Goal: Obtain resource: Download file/media

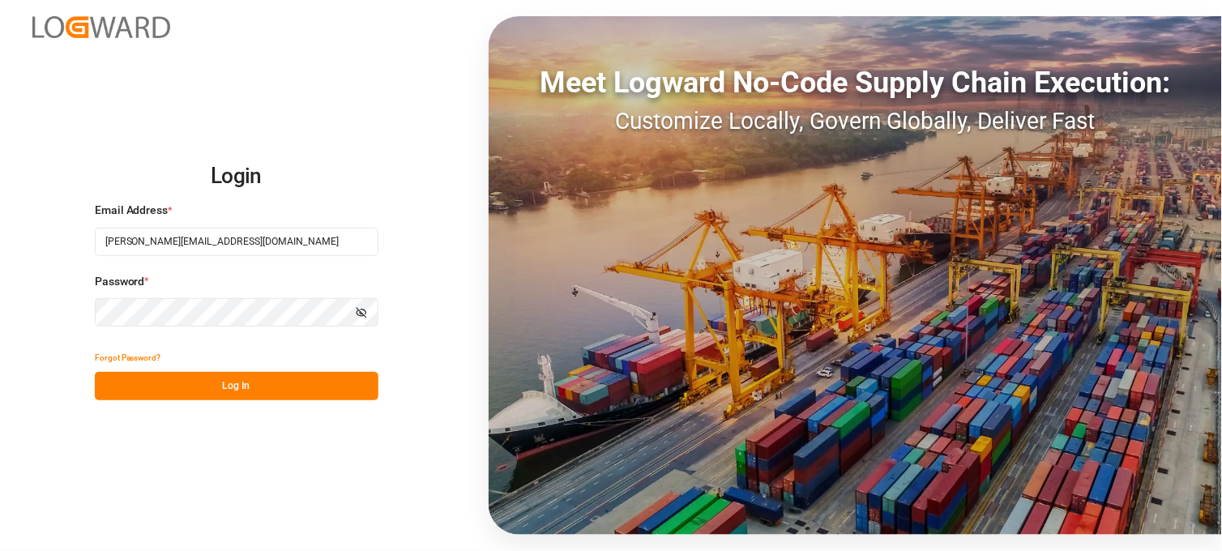
click at [224, 385] on button "Log In" at bounding box center [237, 386] width 284 height 28
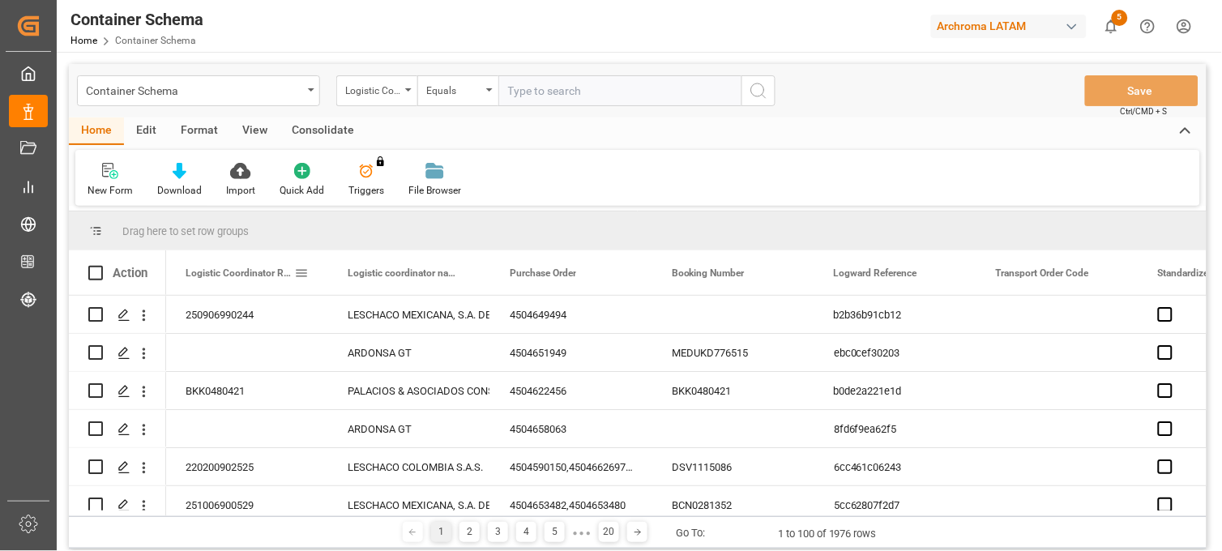
click at [203, 280] on div "Logistic Coordinator Reference Number" at bounding box center [240, 272] width 109 height 45
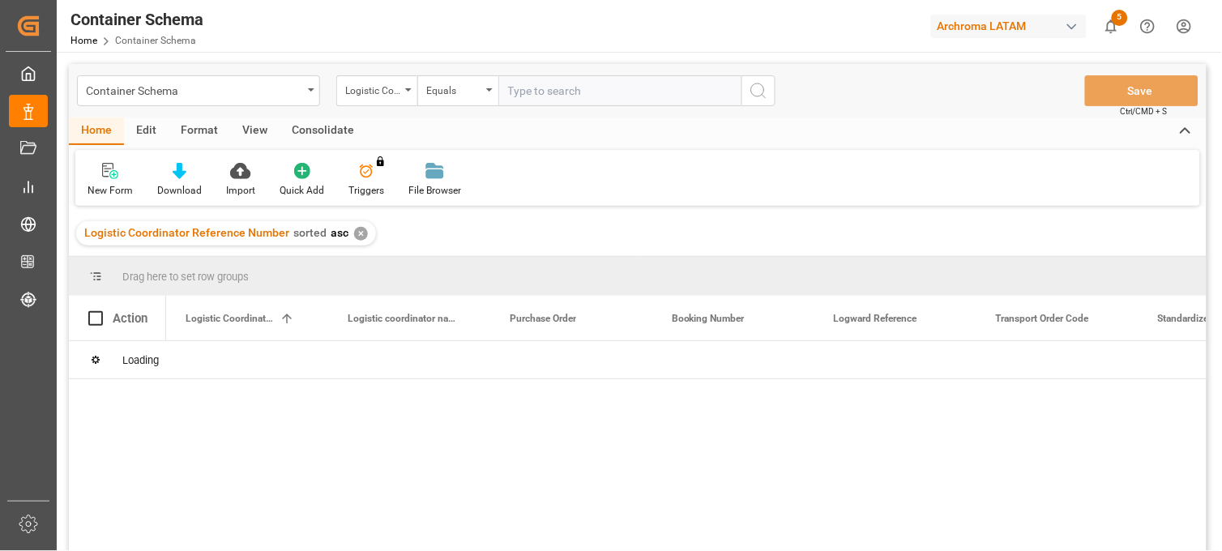
click at [354, 237] on div "✕" at bounding box center [361, 234] width 14 height 14
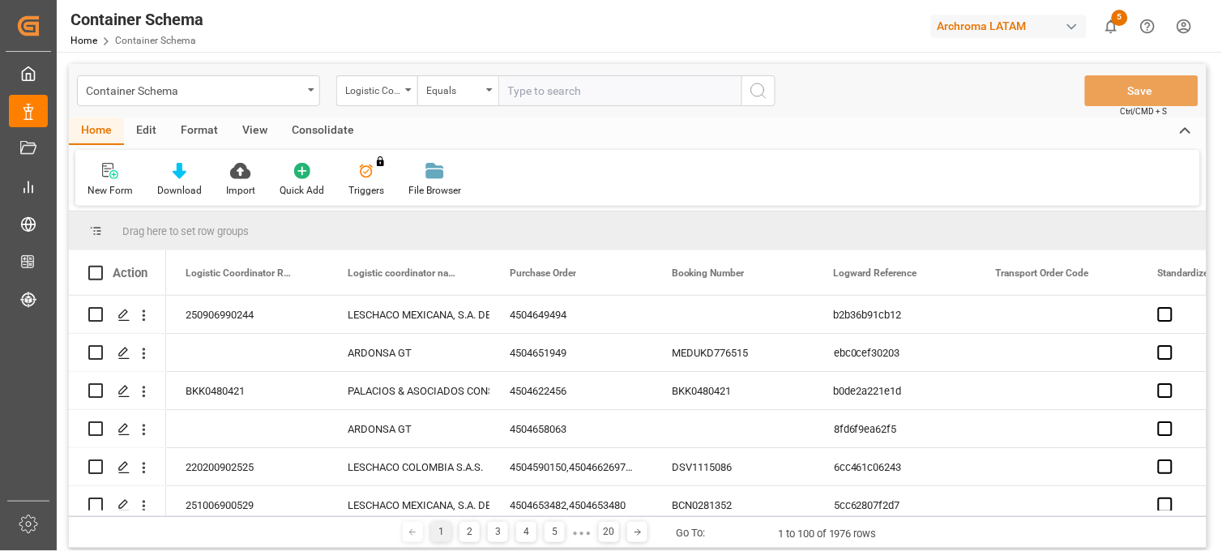
click at [135, 288] on div "Action" at bounding box center [117, 272] width 97 height 45
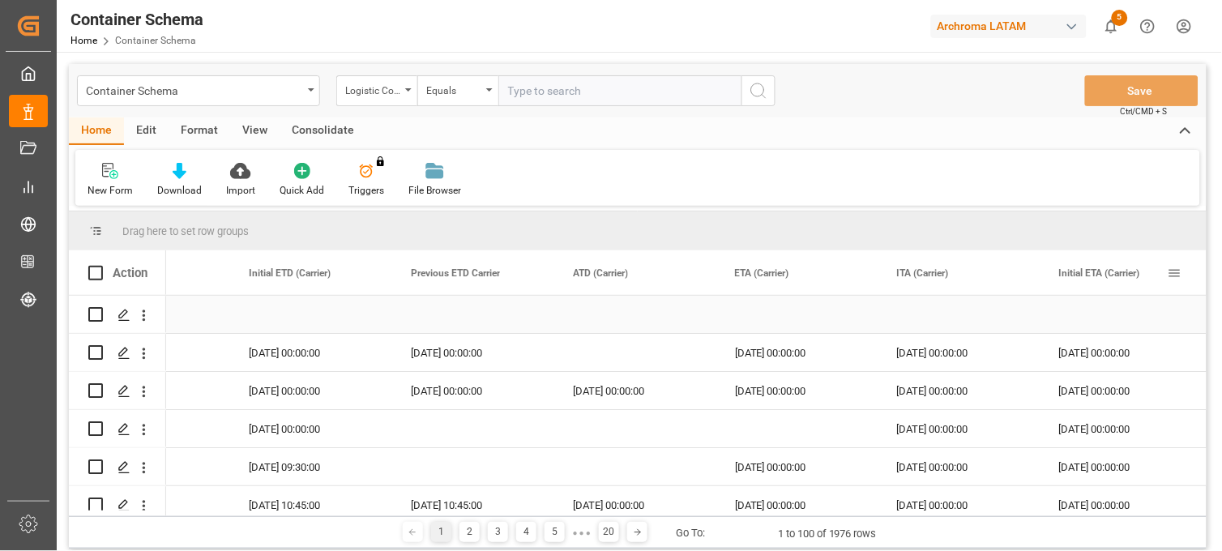
scroll to position [0, 14848]
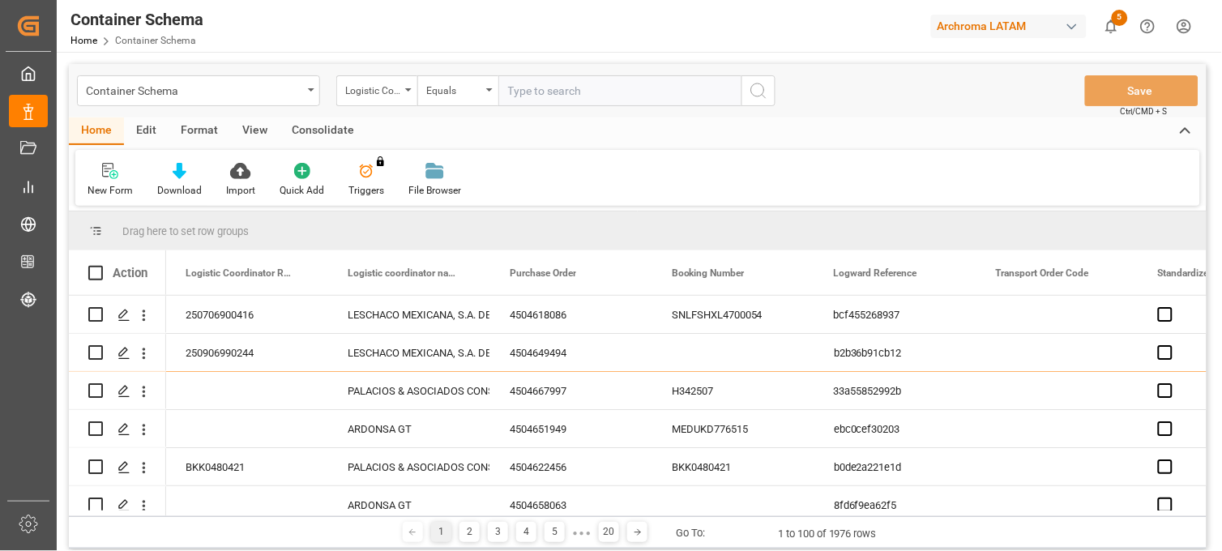
click at [127, 284] on div "Action" at bounding box center [117, 272] width 97 height 45
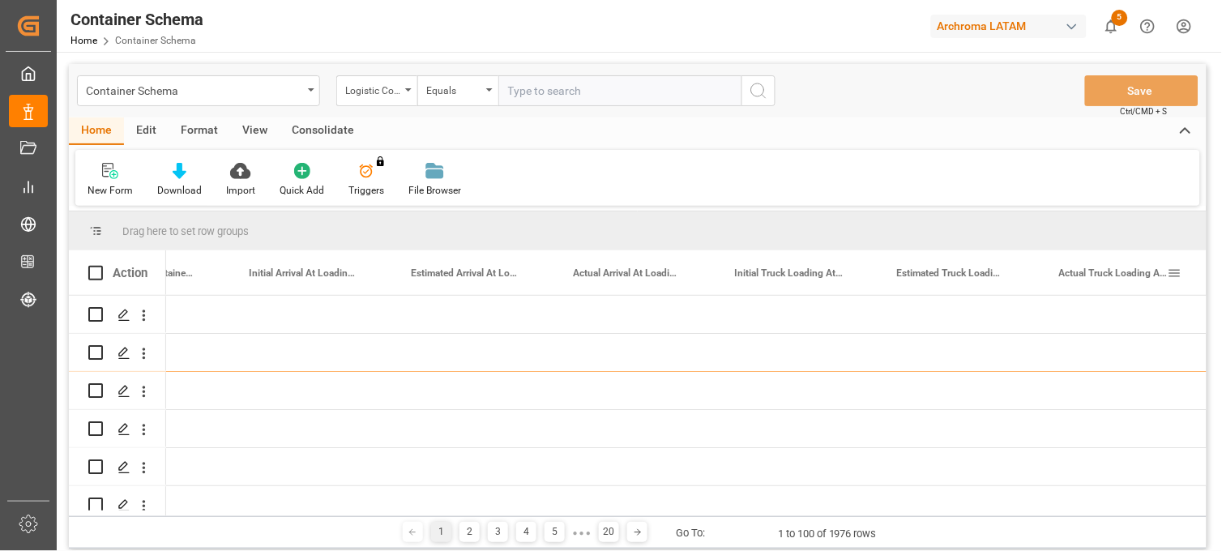
scroll to position [0, 12579]
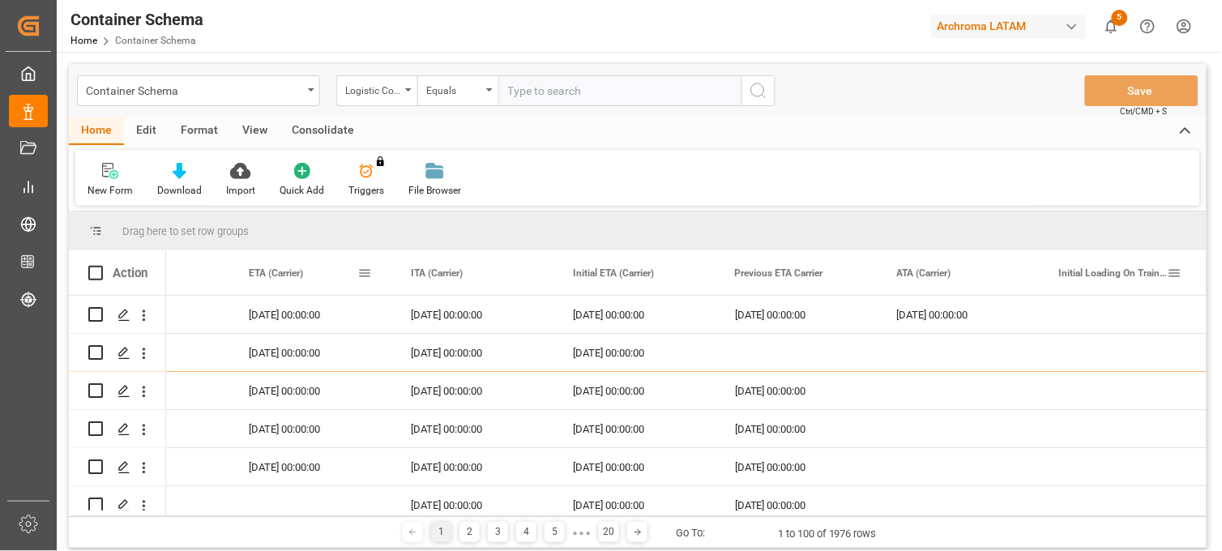
click at [365, 276] on span at bounding box center [364, 273] width 15 height 15
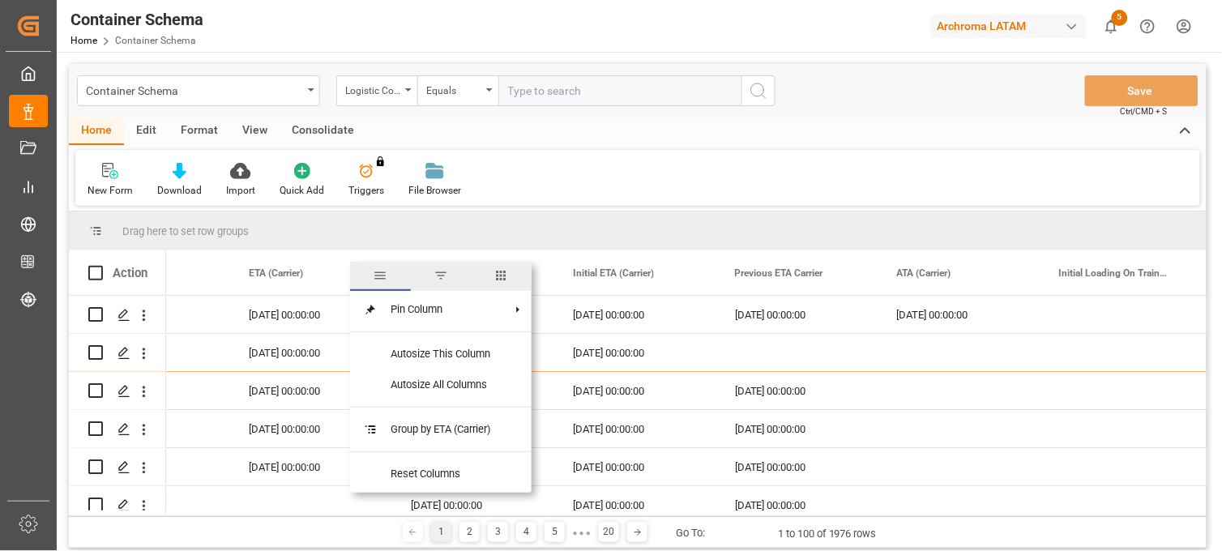
click at [439, 279] on span "filter" at bounding box center [441, 275] width 15 height 15
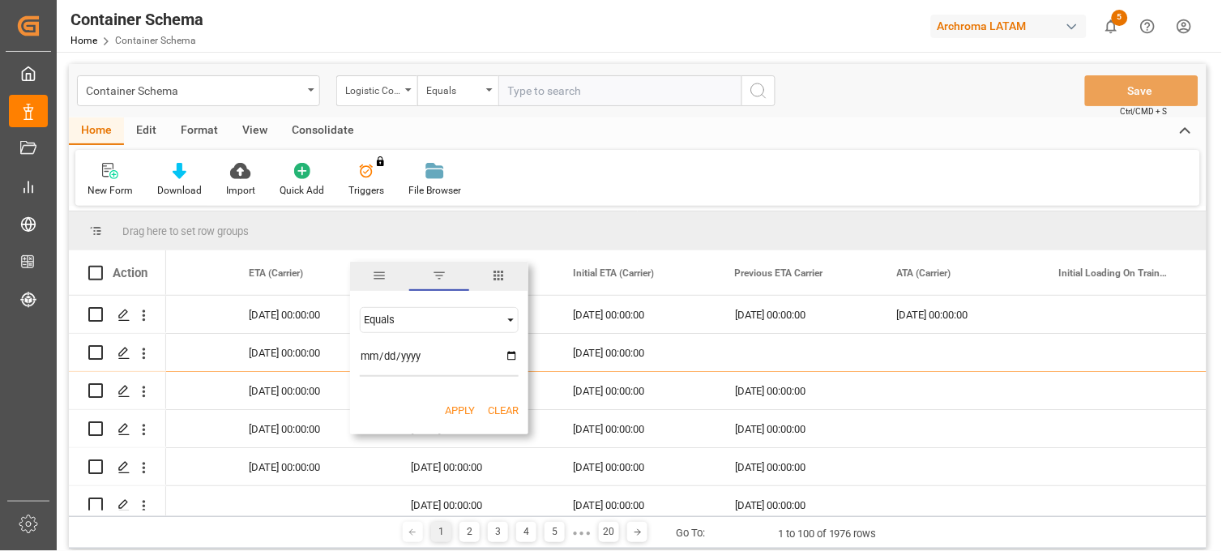
click at [512, 355] on input "date" at bounding box center [439, 360] width 159 height 32
type input "2025-09-01"
click at [507, 317] on span "Filtering operator" at bounding box center [510, 320] width 15 height 15
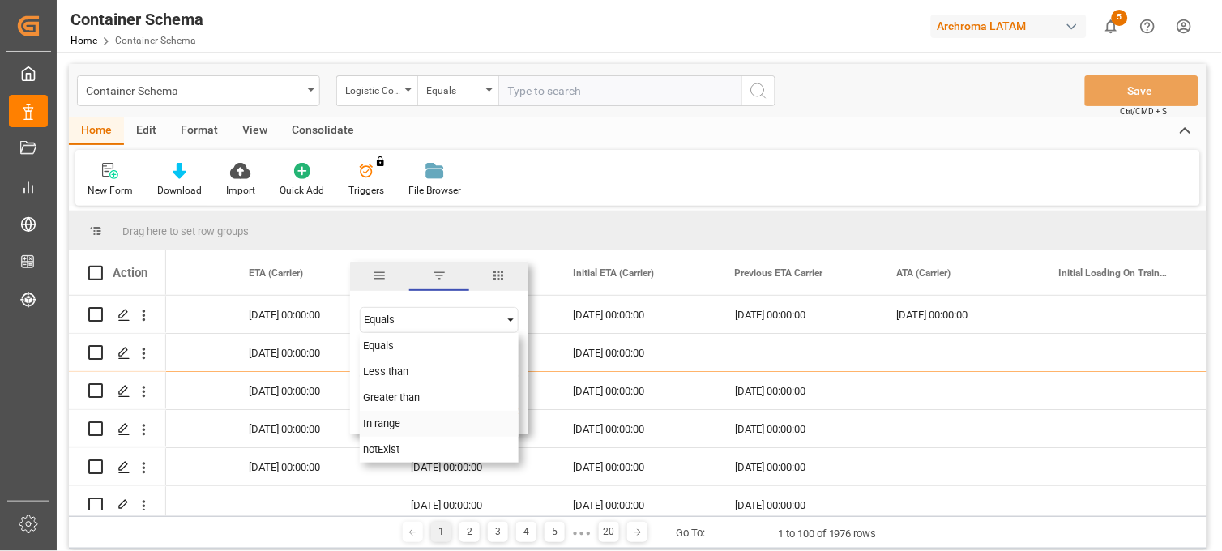
click at [387, 425] on span "In range" at bounding box center [381, 423] width 37 height 12
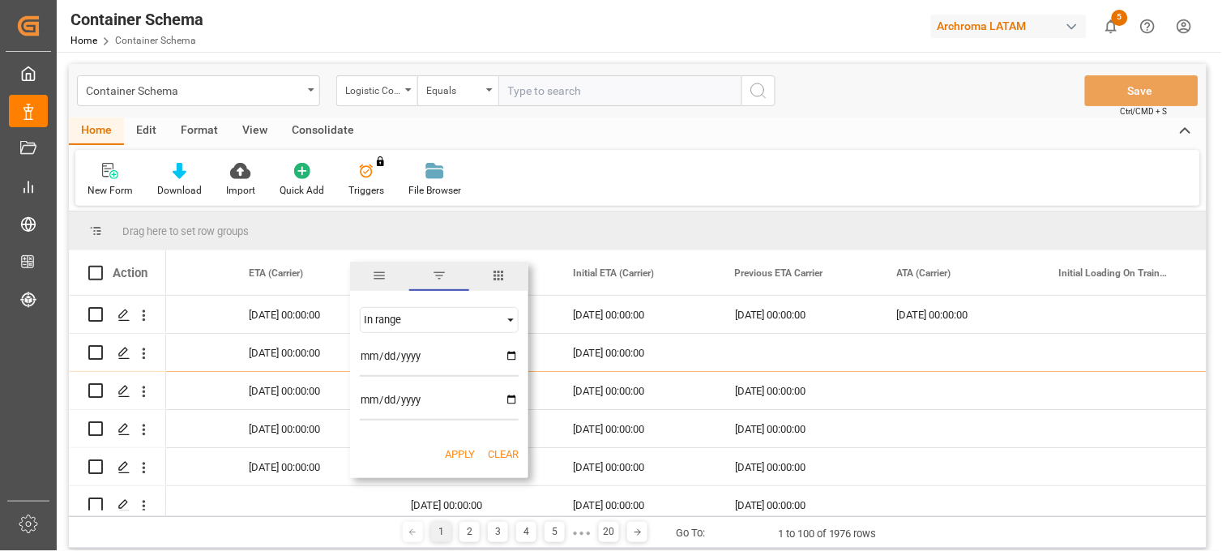
click at [512, 404] on input "date" at bounding box center [439, 404] width 159 height 32
type input "2025-09-30"
click at [514, 357] on input "2025-09-01" at bounding box center [439, 360] width 159 height 32
type input "2025-08-01"
click at [457, 455] on button "Apply" at bounding box center [460, 455] width 30 height 16
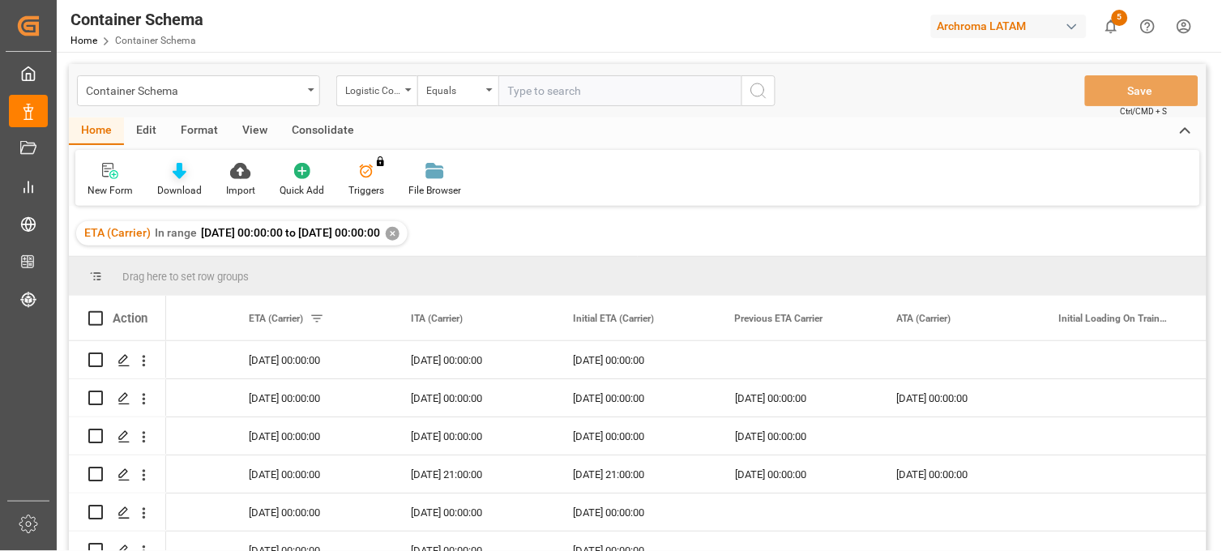
click at [176, 178] on icon at bounding box center [180, 171] width 14 height 16
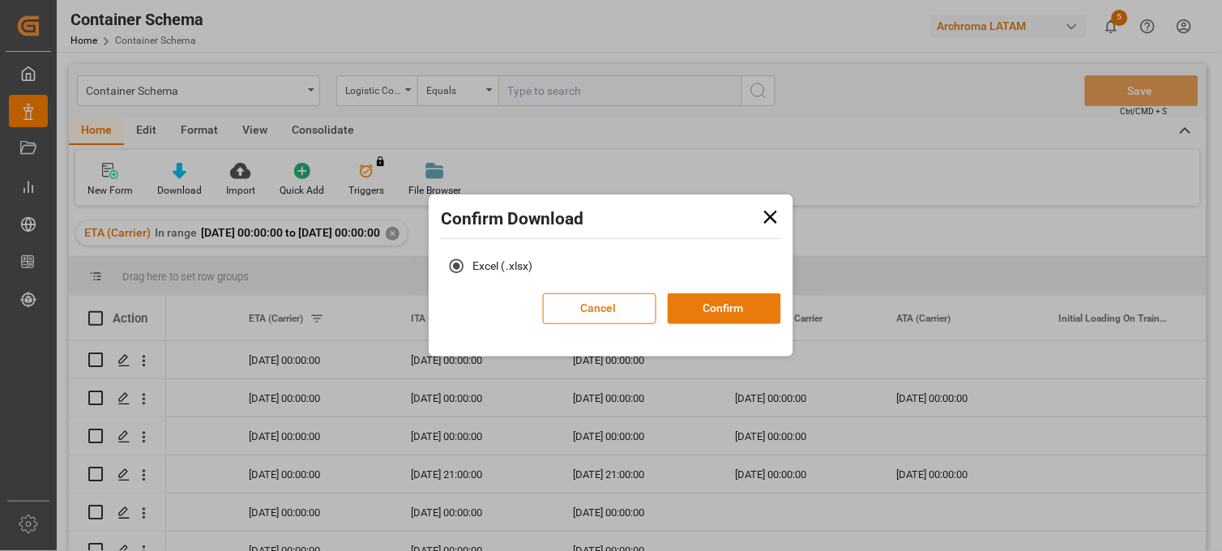
click at [718, 310] on button "Confirm" at bounding box center [724, 308] width 113 height 31
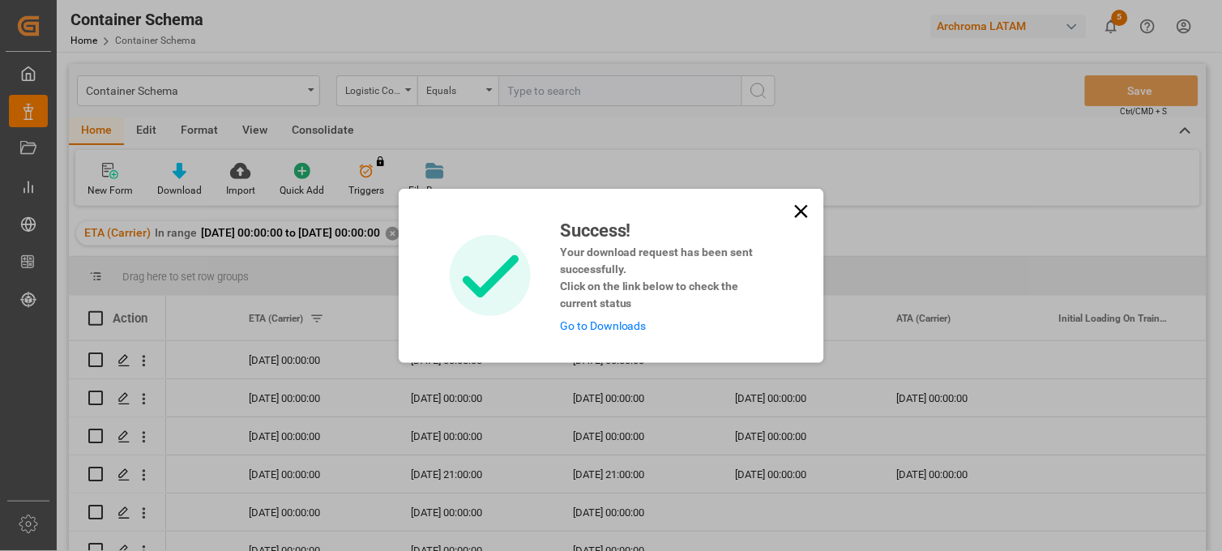
click at [613, 322] on link "Go to Downloads" at bounding box center [603, 325] width 87 height 13
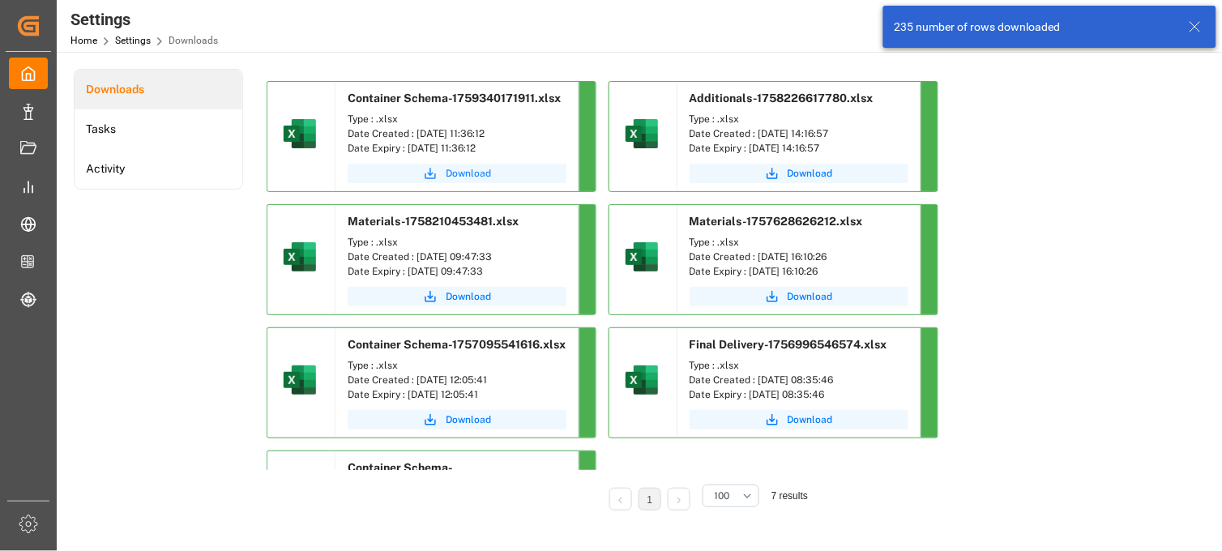
click at [464, 175] on span "Download" at bounding box center [468, 173] width 45 height 15
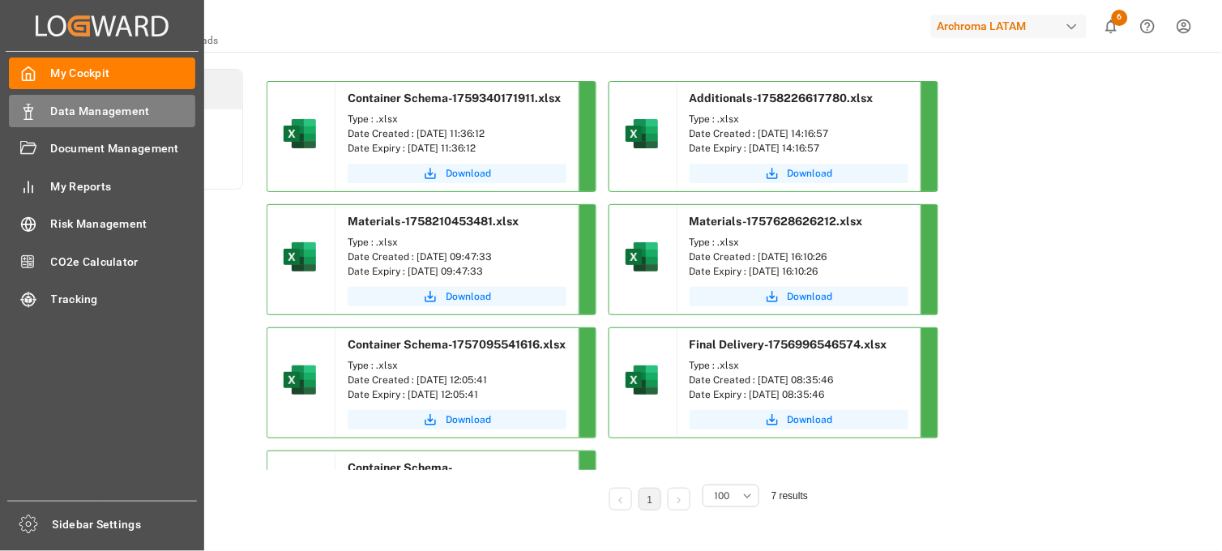
click at [114, 117] on span "Data Management" at bounding box center [123, 111] width 145 height 17
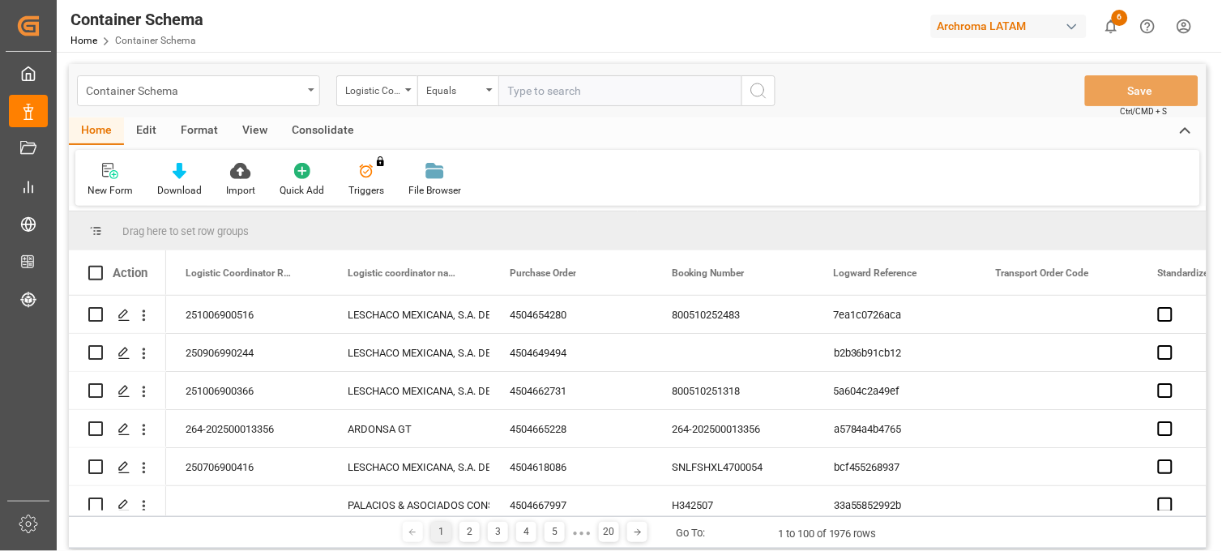
click at [298, 98] on div "Container Schema" at bounding box center [194, 89] width 216 height 20
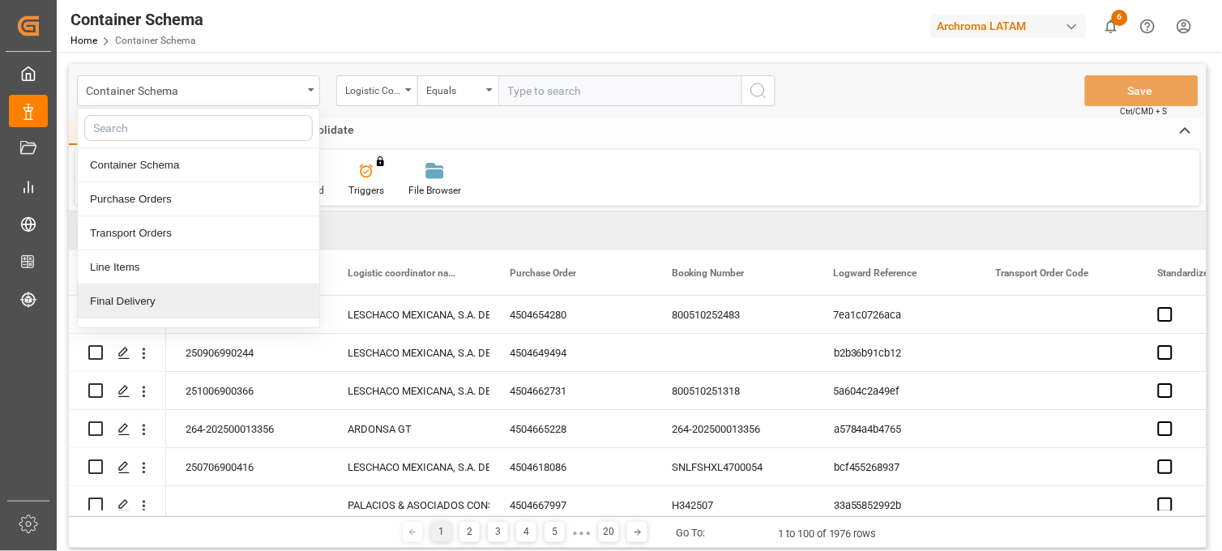
click at [171, 306] on div "Final Delivery" at bounding box center [199, 301] width 242 height 34
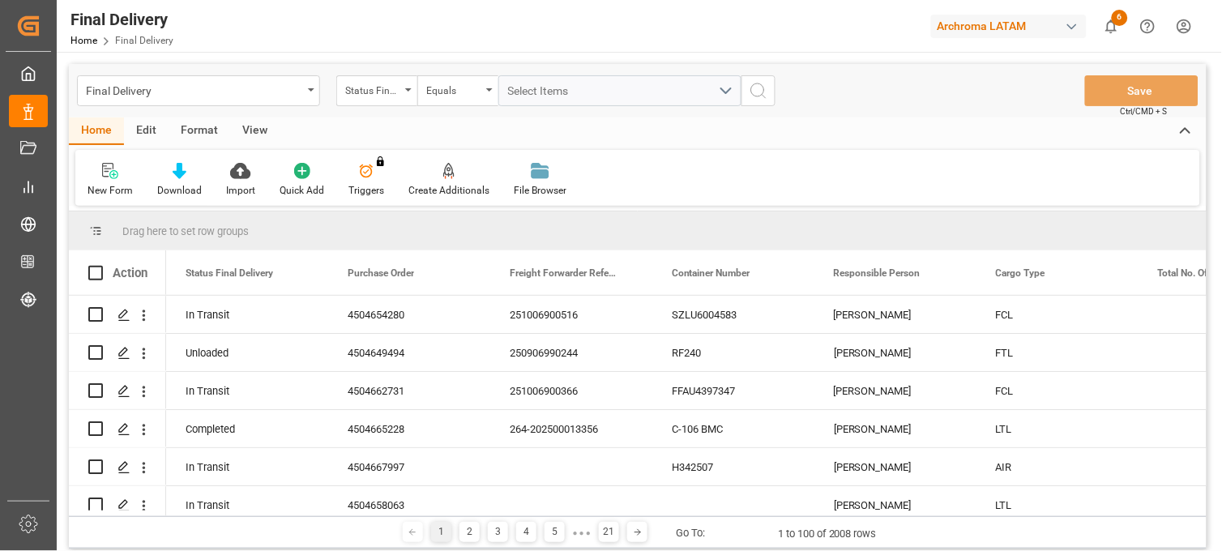
click at [139, 279] on div "Action" at bounding box center [130, 273] width 35 height 15
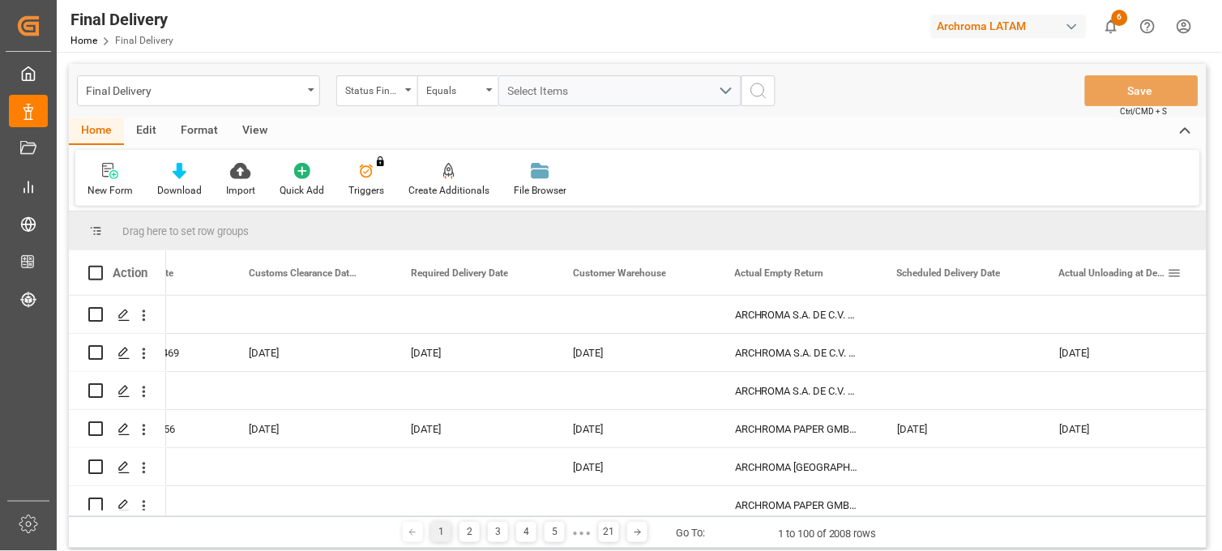
scroll to position [0, 2368]
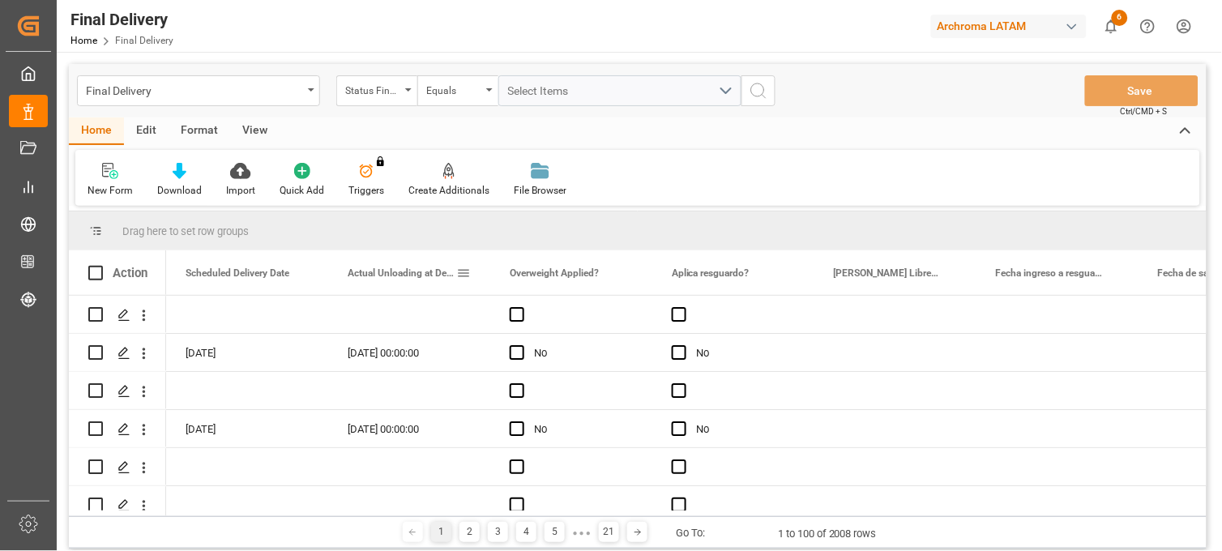
click at [464, 271] on span at bounding box center [463, 273] width 15 height 15
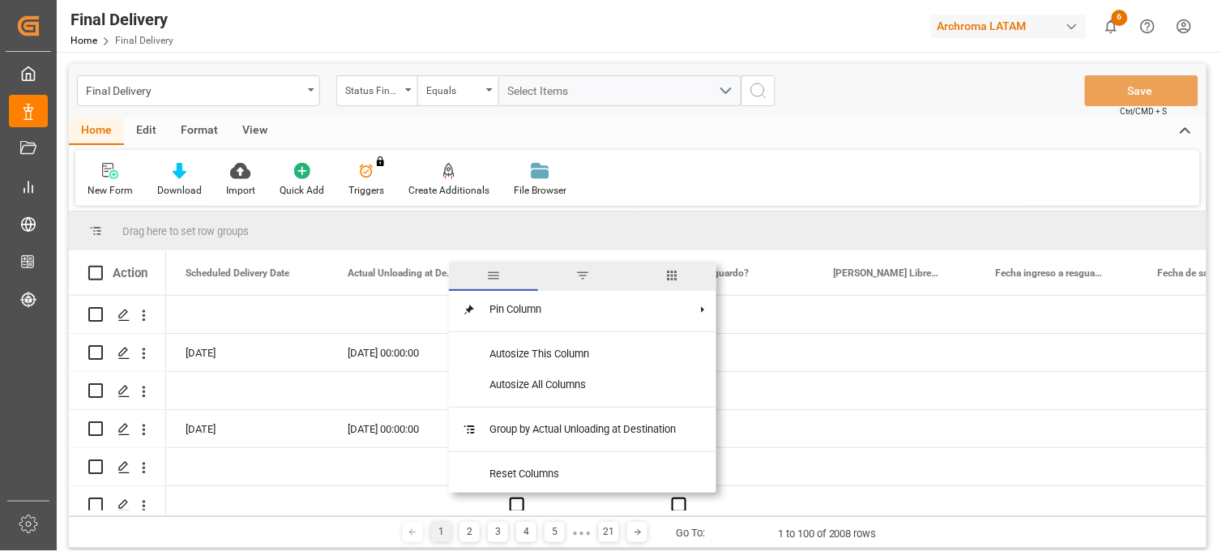
click at [579, 278] on span "filter" at bounding box center [582, 275] width 15 height 15
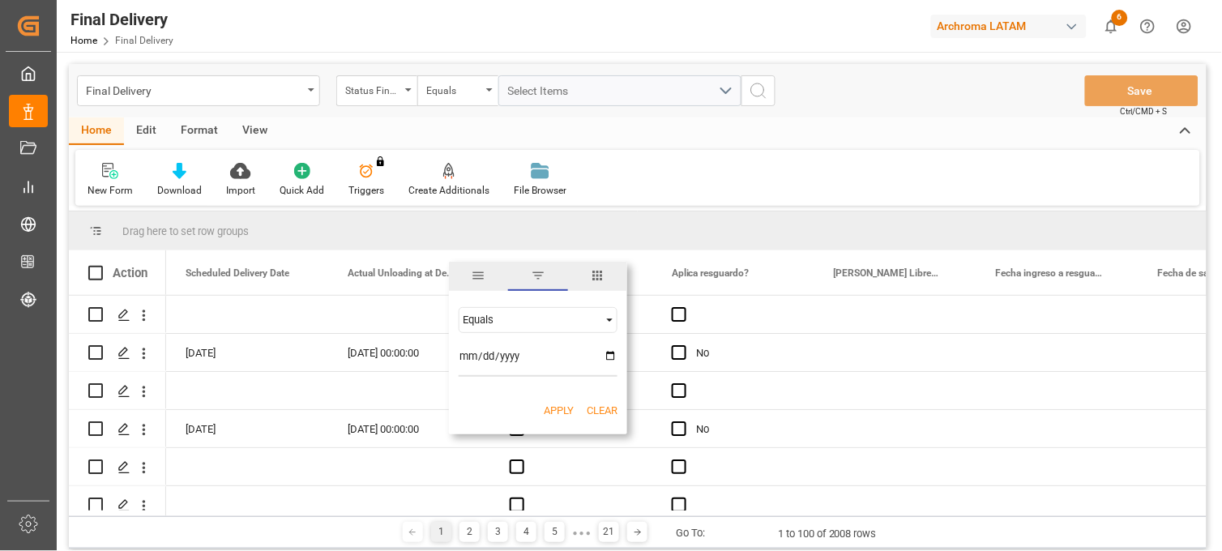
click at [609, 316] on span "Filtering operator" at bounding box center [609, 320] width 15 height 15
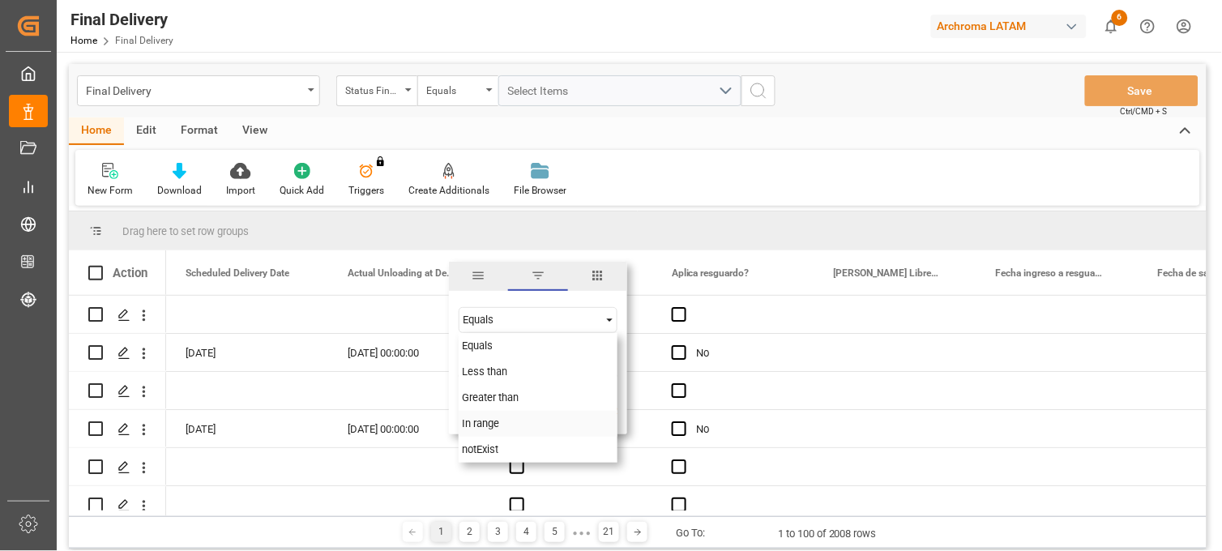
click at [498, 422] on div "In range" at bounding box center [538, 424] width 159 height 26
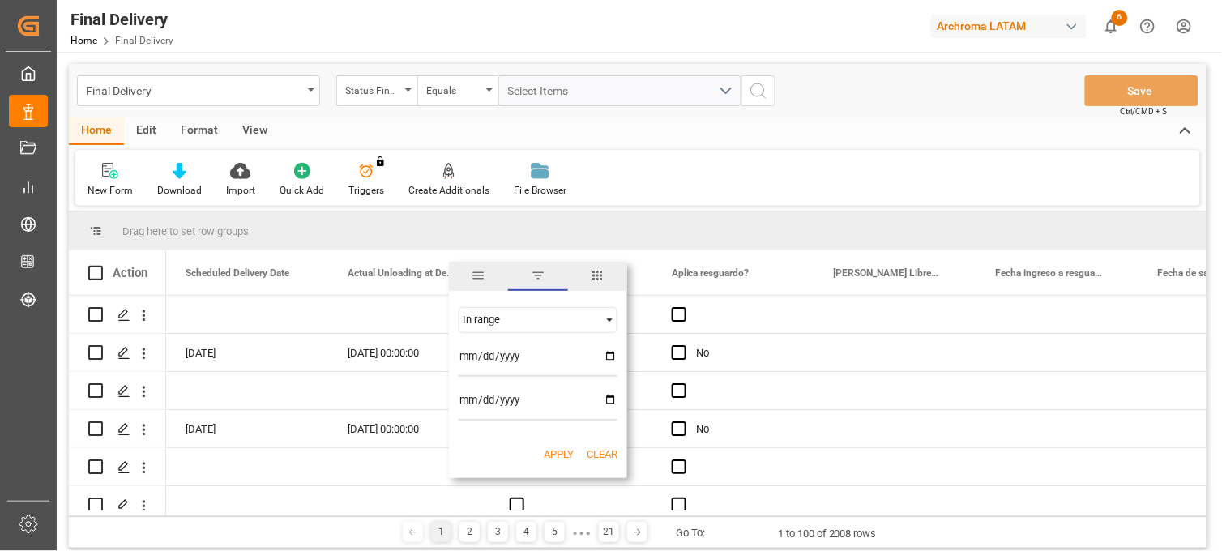
click at [613, 357] on input "date" at bounding box center [538, 360] width 159 height 32
type input "2025-09-01"
click at [603, 400] on input "date" at bounding box center [538, 404] width 159 height 32
type input "2025-09-30"
click at [555, 454] on button "Apply" at bounding box center [559, 455] width 30 height 16
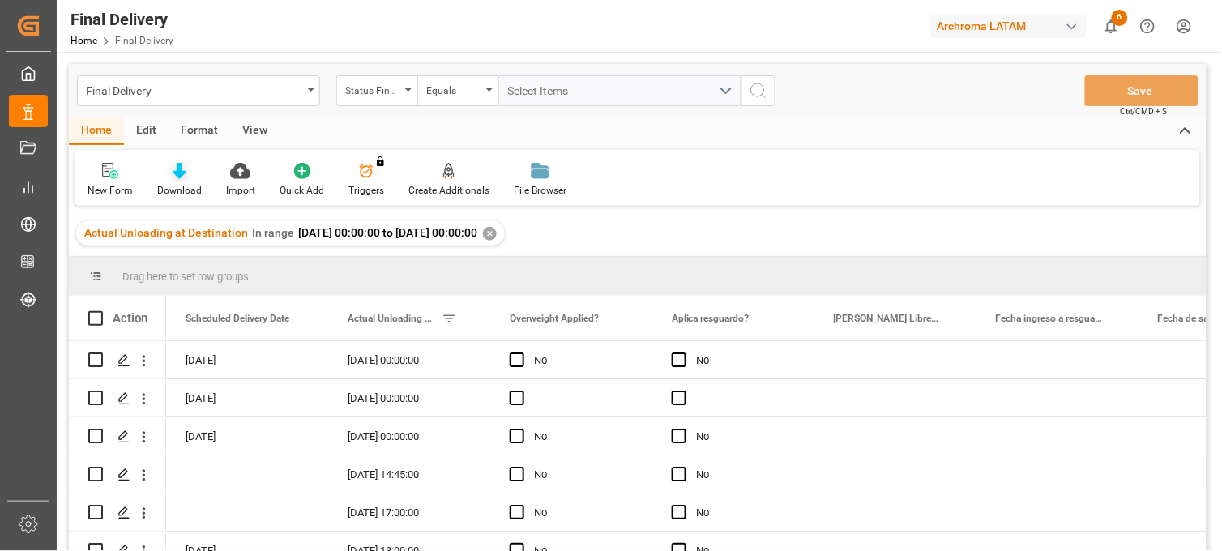
click at [176, 173] on icon at bounding box center [180, 171] width 14 height 16
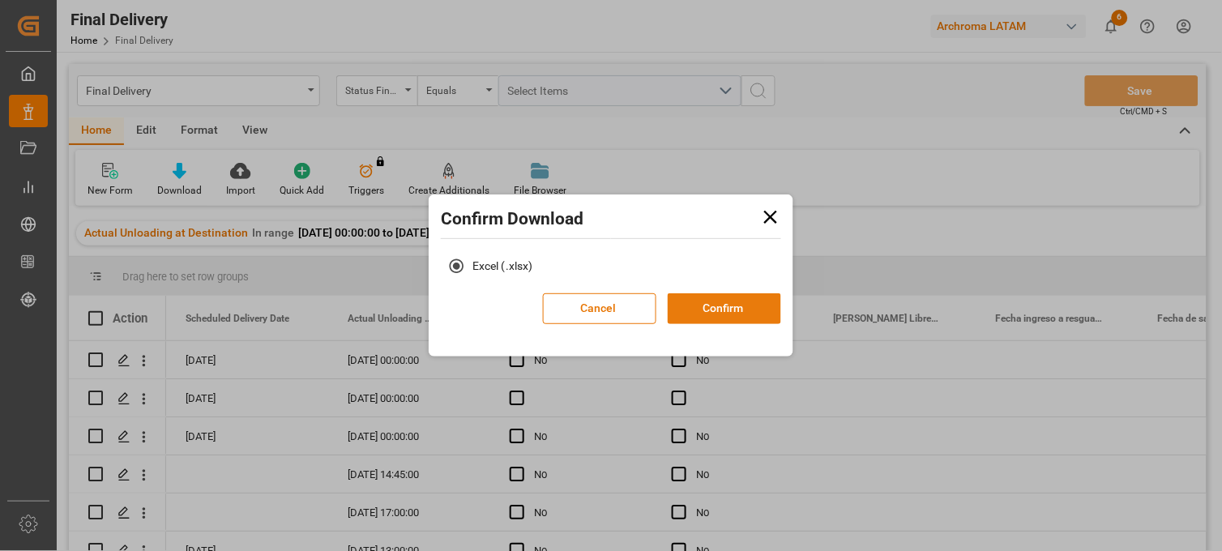
click at [699, 310] on button "Confirm" at bounding box center [724, 308] width 113 height 31
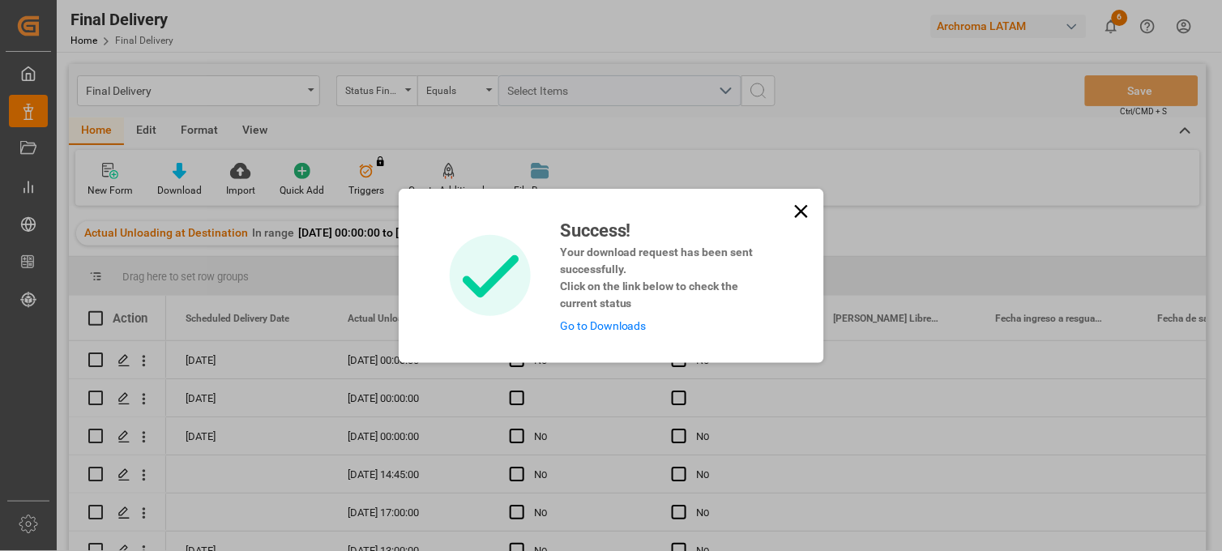
click at [618, 324] on link "Go to Downloads" at bounding box center [603, 325] width 87 height 13
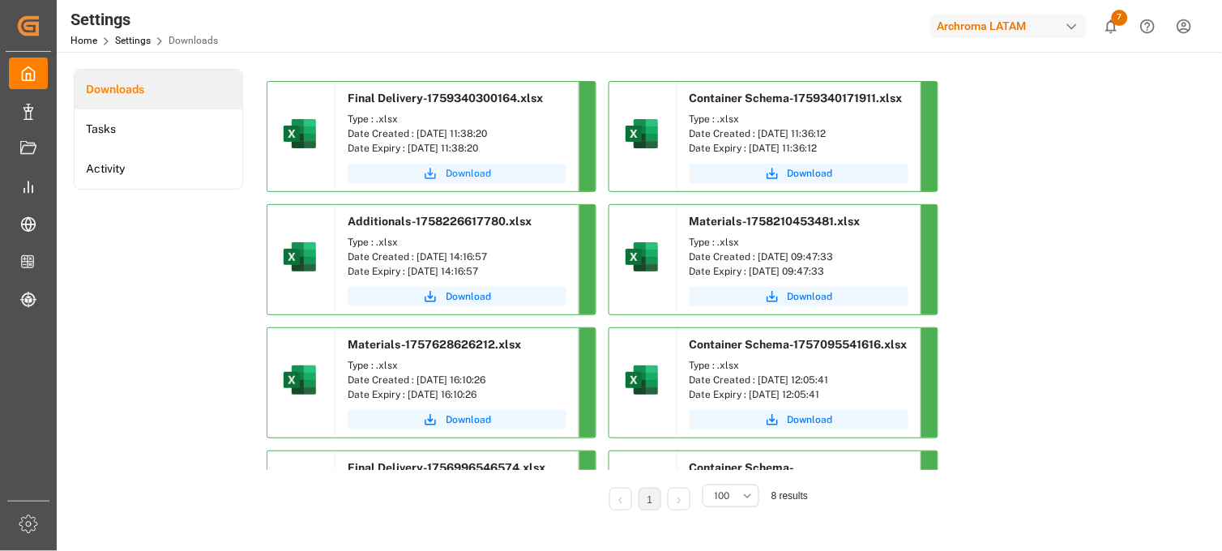
click at [472, 175] on span "Download" at bounding box center [468, 173] width 45 height 15
